Goal: Task Accomplishment & Management: Manage account settings

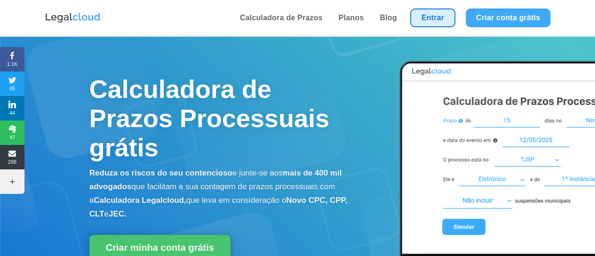
click at [434, 20] on link "Entrar" at bounding box center [432, 17] width 45 height 19
click at [422, 17] on link "Entrar" at bounding box center [432, 17] width 45 height 19
click at [430, 18] on link "Entrar" at bounding box center [432, 17] width 45 height 19
